Goal: Task Accomplishment & Management: Complete application form

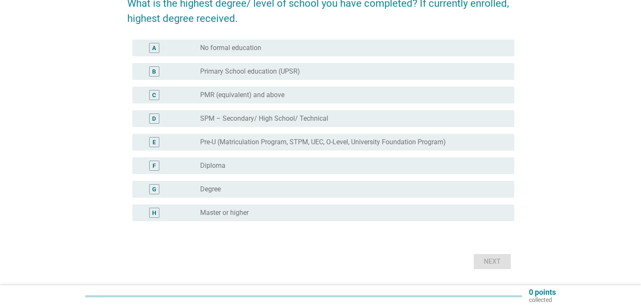
scroll to position [84, 0]
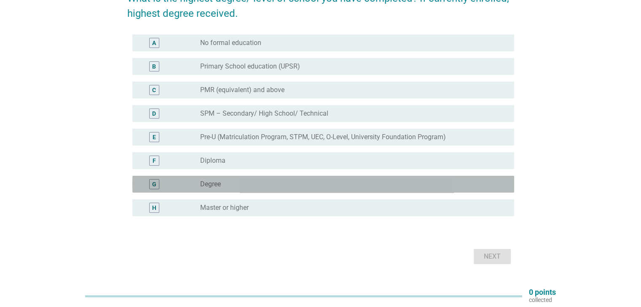
click at [283, 182] on div "radio_button_unchecked Degree" at bounding box center [350, 184] width 300 height 8
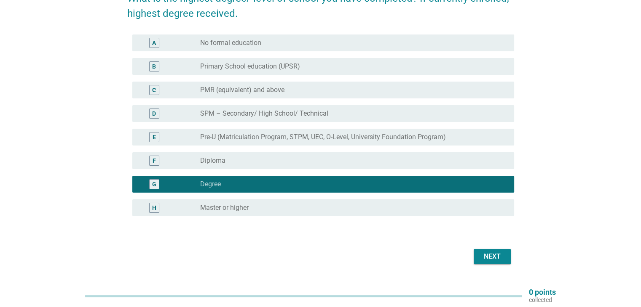
click at [484, 258] on div "Next" at bounding box center [492, 257] width 24 height 10
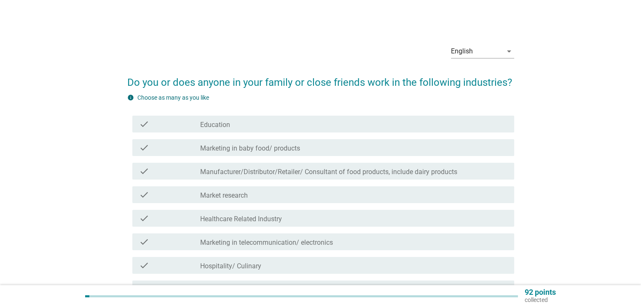
click at [334, 210] on div "check check_box_outline_blank Healthcare Related Industry" at bounding box center [323, 218] width 382 height 17
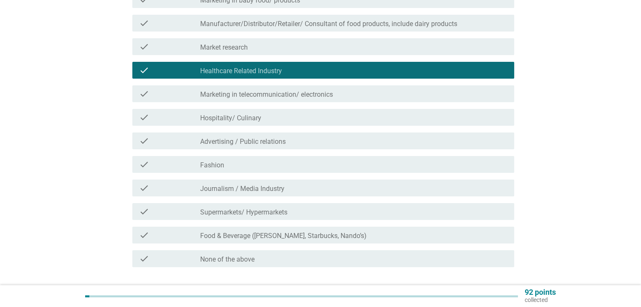
scroll to position [168, 0]
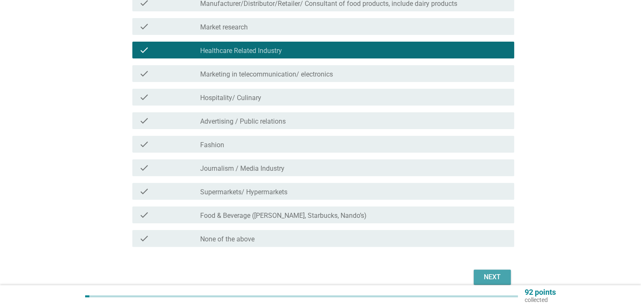
click at [496, 271] on button "Next" at bounding box center [491, 277] width 37 height 15
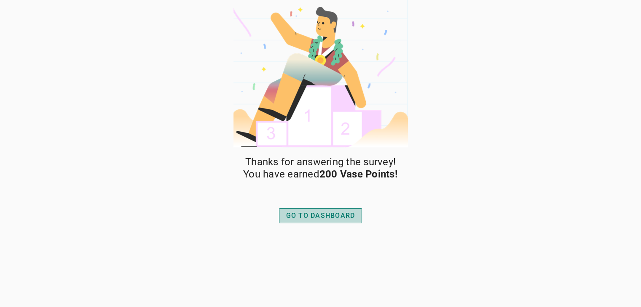
click at [346, 211] on div "GO TO DASHBOARD" at bounding box center [320, 216] width 69 height 10
